Goal: Task Accomplishment & Management: Manage account settings

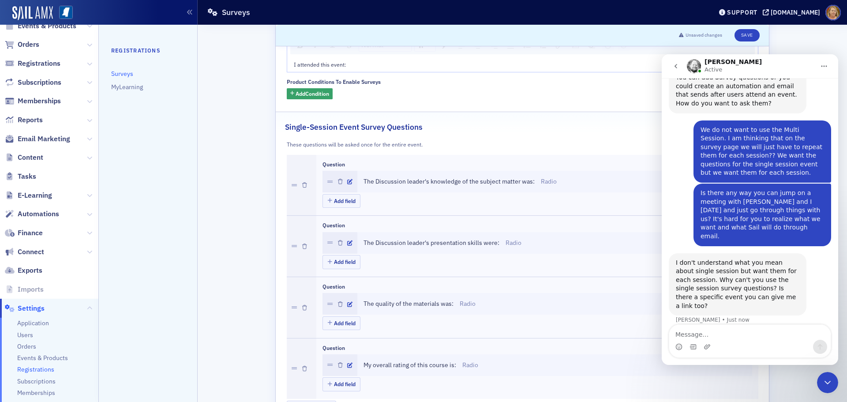
scroll to position [160, 0]
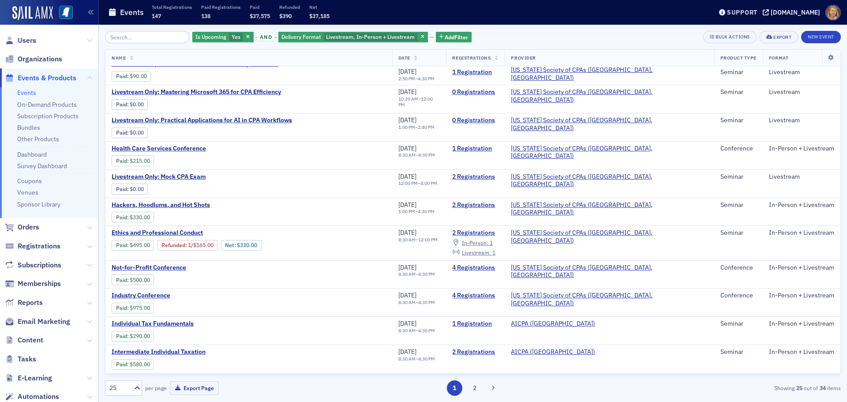
scroll to position [221, 0]
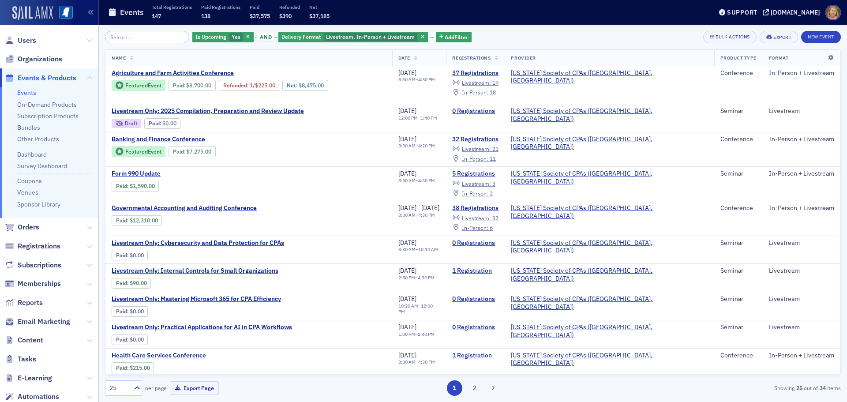
click at [49, 13] on img at bounding box center [32, 13] width 41 height 14
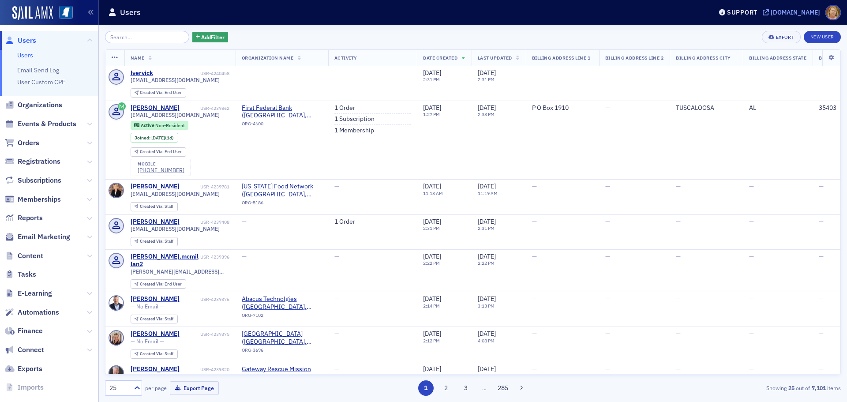
click at [810, 10] on div "[DOMAIN_NAME]" at bounding box center [795, 12] width 49 height 8
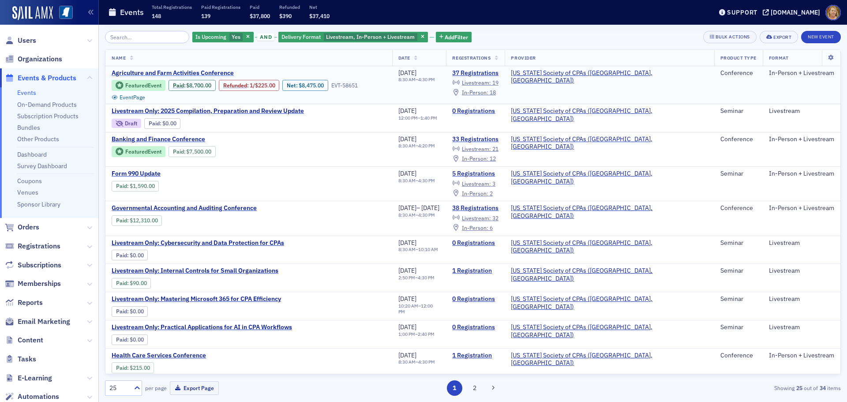
click at [187, 71] on span "Agriculture and Farm Activities Conference" at bounding box center [186, 73] width 148 height 8
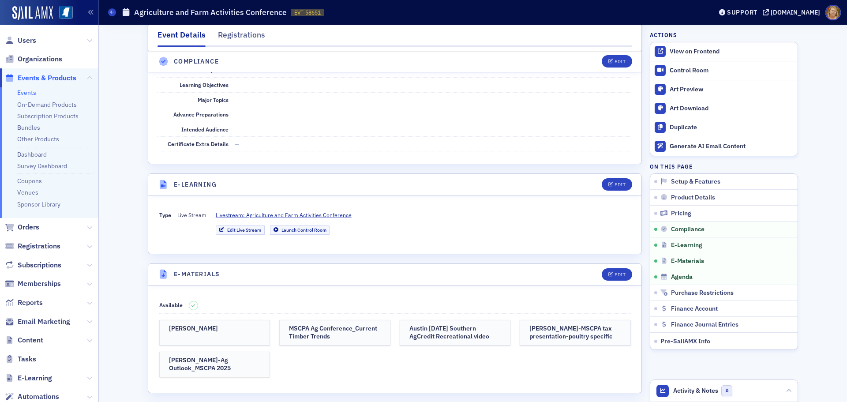
scroll to position [1147, 0]
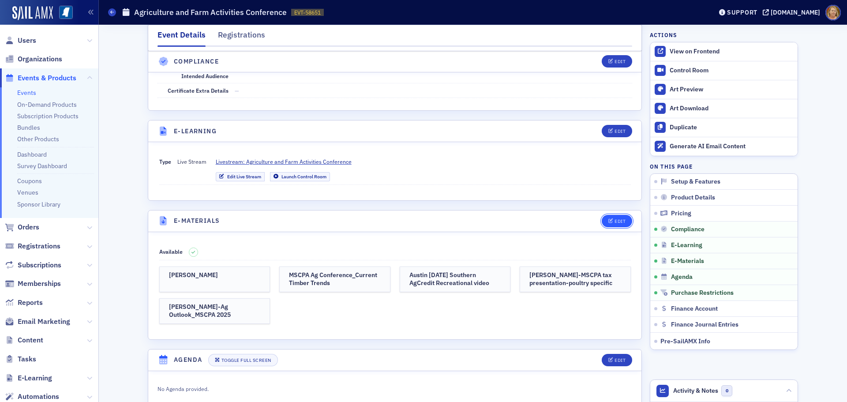
click at [614, 219] on div "Edit" at bounding box center [619, 221] width 11 height 5
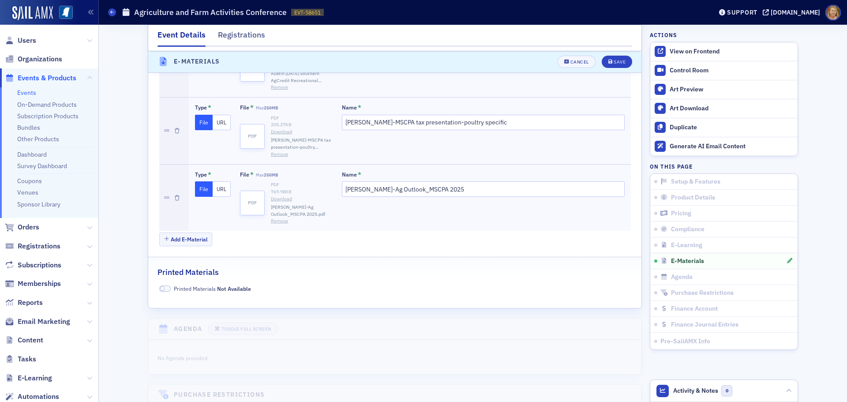
scroll to position [1592, 0]
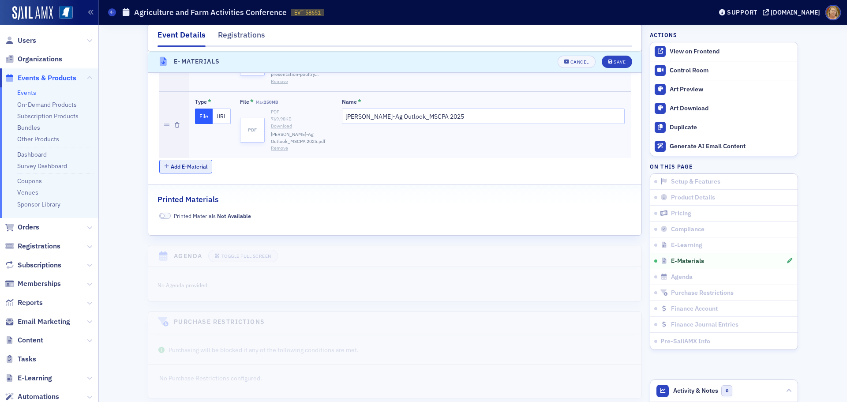
click at [195, 160] on button "Add E-Material" at bounding box center [185, 167] width 53 height 14
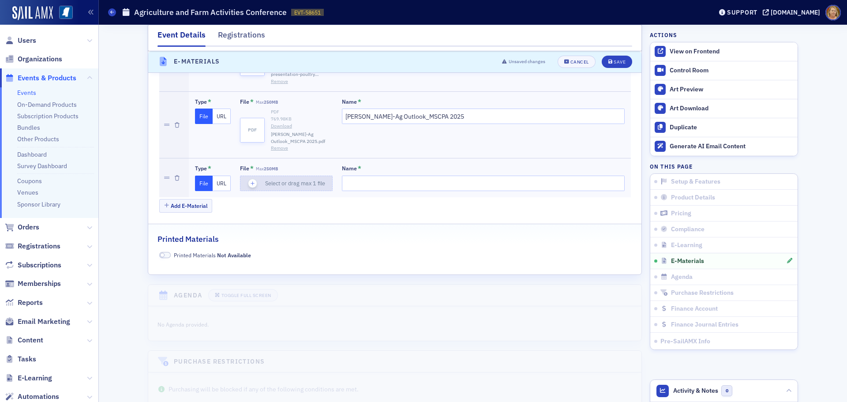
click at [251, 181] on use "button" at bounding box center [253, 183] width 4 height 4
type input "Kevin Kim-Financial Outlook 2025 August (003)"
